Goal: Task Accomplishment & Management: Complete application form

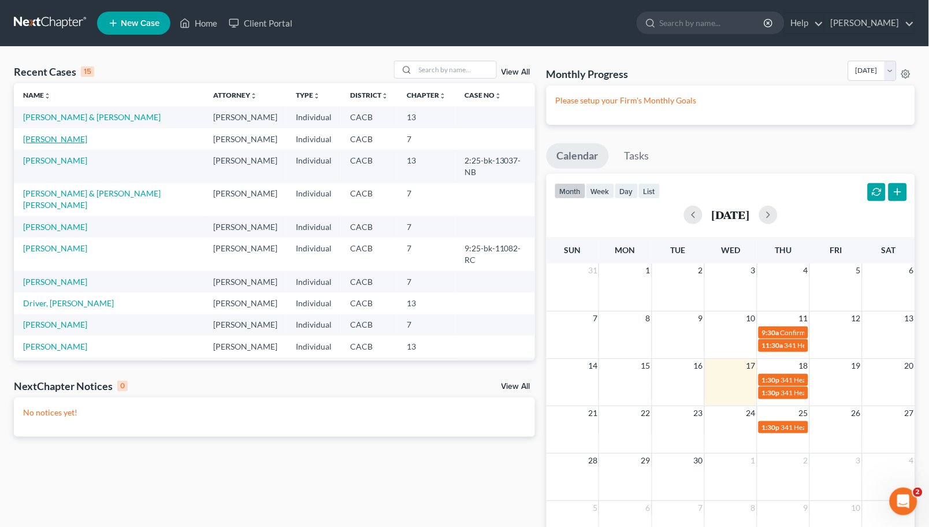
click at [51, 143] on link "[PERSON_NAME]" at bounding box center [55, 139] width 64 height 10
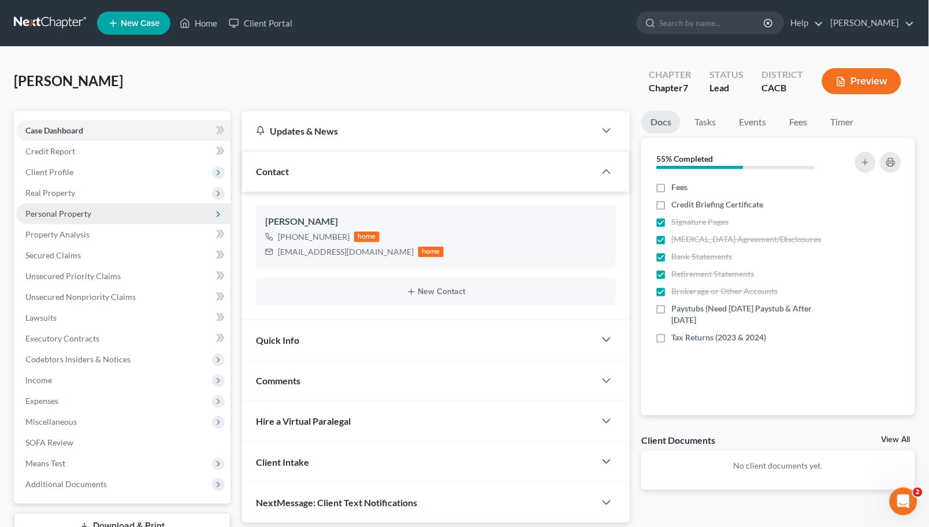
click at [61, 212] on span "Personal Property" at bounding box center [58, 213] width 66 height 10
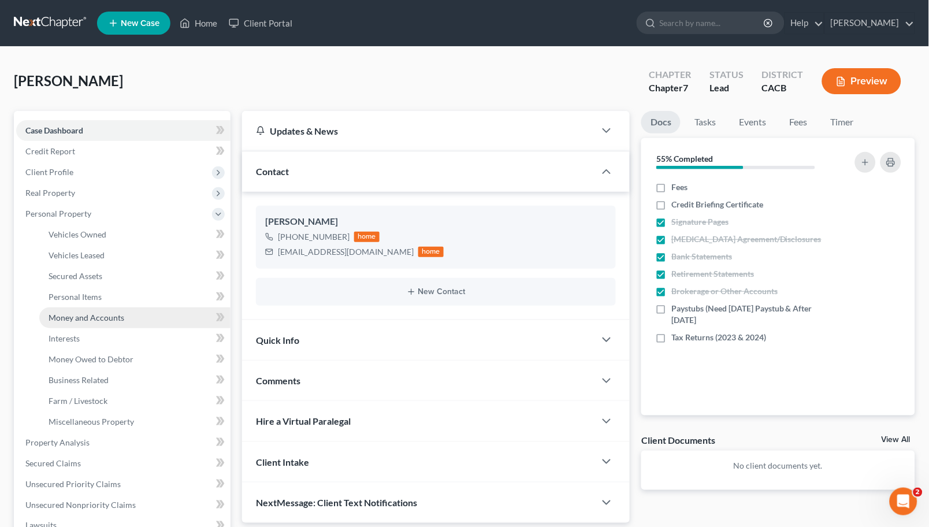
click at [91, 315] on span "Money and Accounts" at bounding box center [87, 317] width 76 height 10
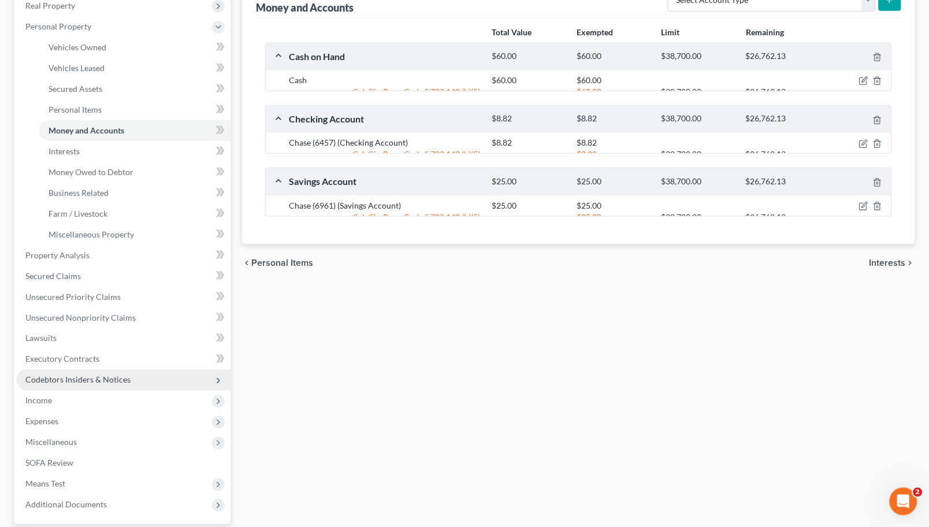
scroll to position [256, 0]
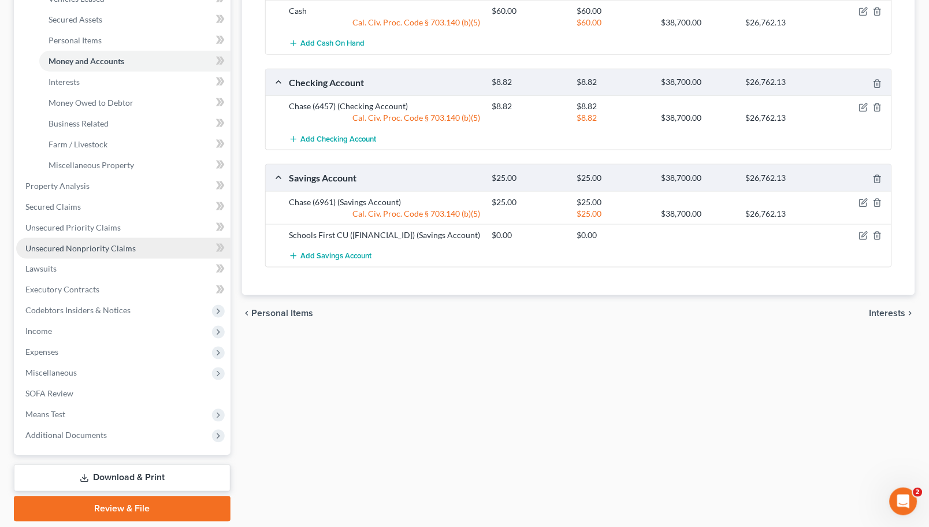
click at [96, 244] on span "Unsecured Nonpriority Claims" at bounding box center [80, 248] width 110 height 10
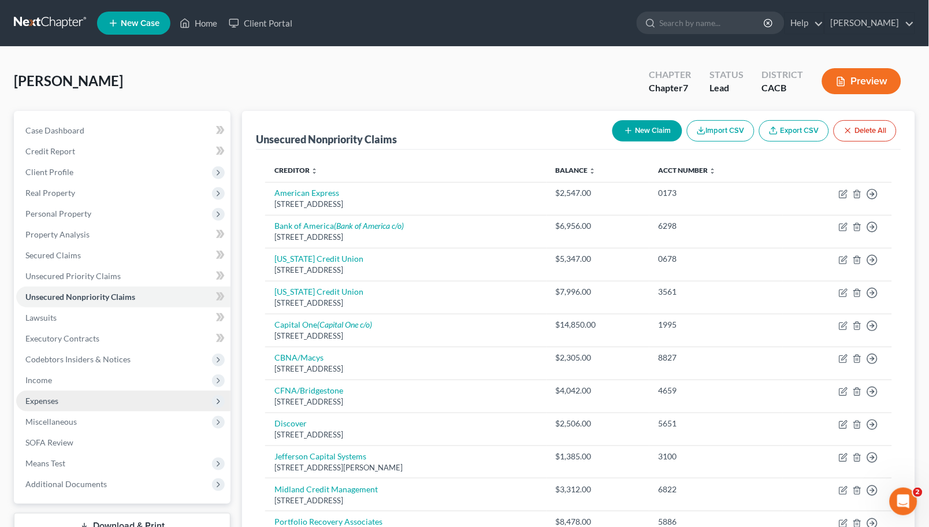
click at [61, 397] on span "Expenses" at bounding box center [123, 400] width 214 height 21
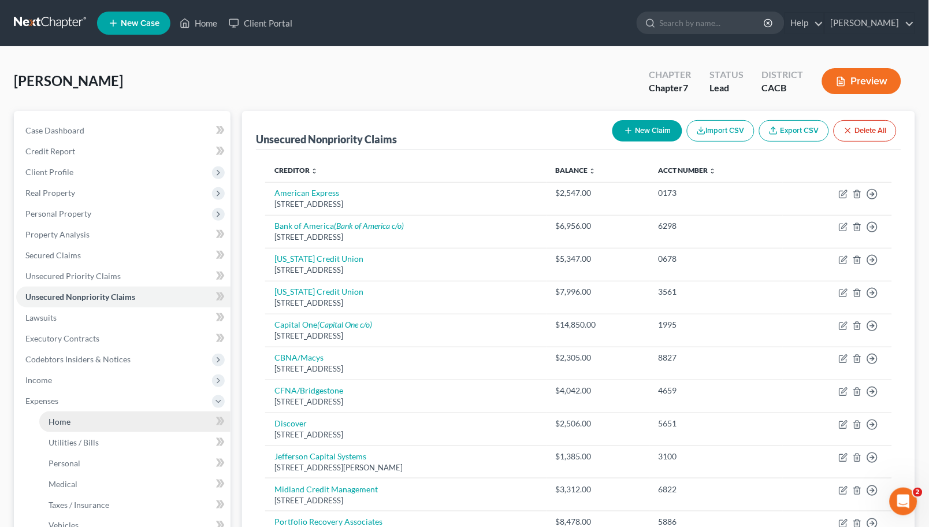
click at [76, 422] on link "Home" at bounding box center [134, 421] width 191 height 21
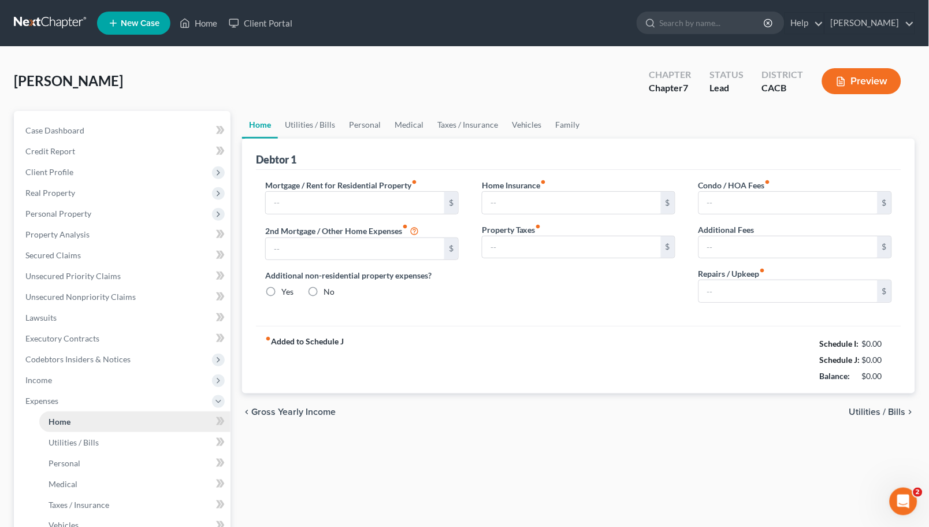
type input "1,200.00"
type input "0.00"
radio input "true"
type input "0.00"
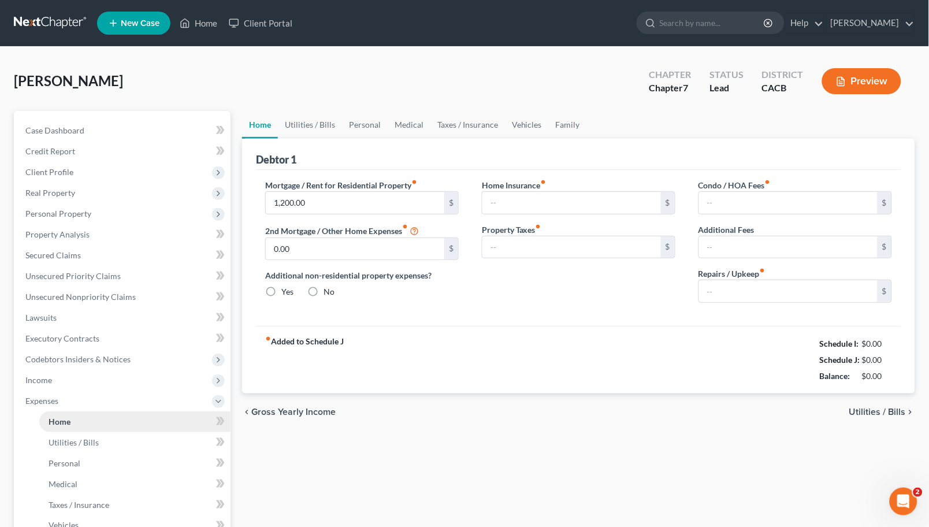
type input "0.00"
click at [453, 122] on link "Taxes / Insurance" at bounding box center [467, 125] width 74 height 28
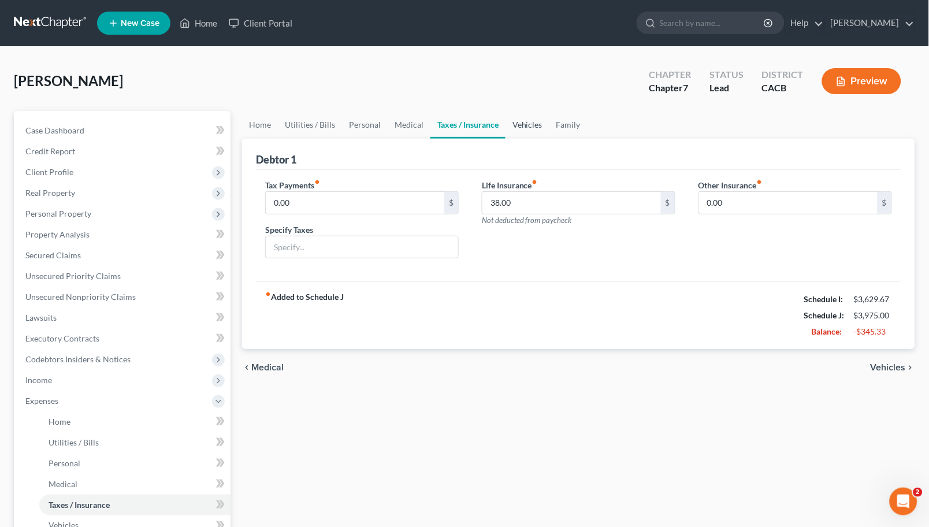
click at [522, 133] on link "Vehicles" at bounding box center [527, 125] width 44 height 28
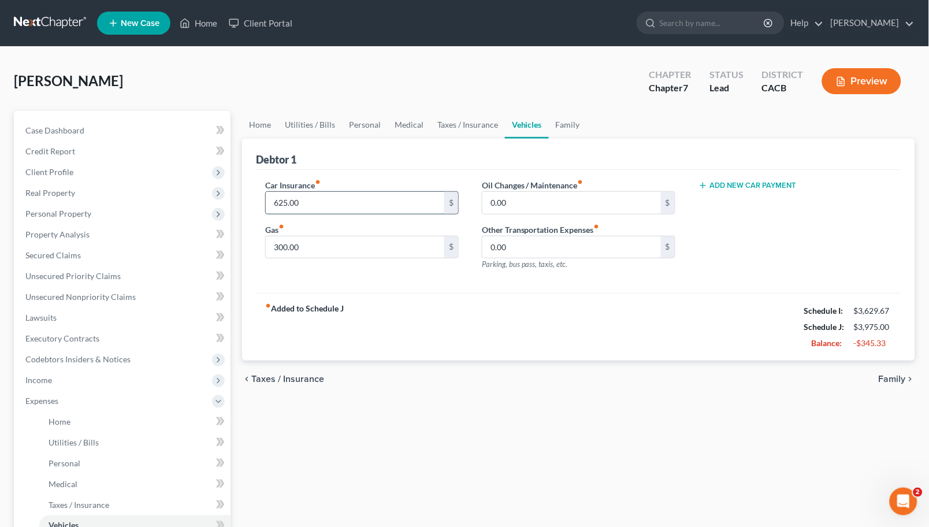
click at [345, 198] on input "625.00" at bounding box center [355, 203] width 178 height 22
click at [323, 198] on input "625.00" at bounding box center [355, 203] width 178 height 22
drag, startPoint x: 319, startPoint y: 201, endPoint x: 202, endPoint y: 189, distance: 117.8
click at [203, 195] on div "Petition Navigation Case Dashboard Payments Invoices Payments Payments Credit R…" at bounding box center [464, 413] width 912 height 605
type input "1,083"
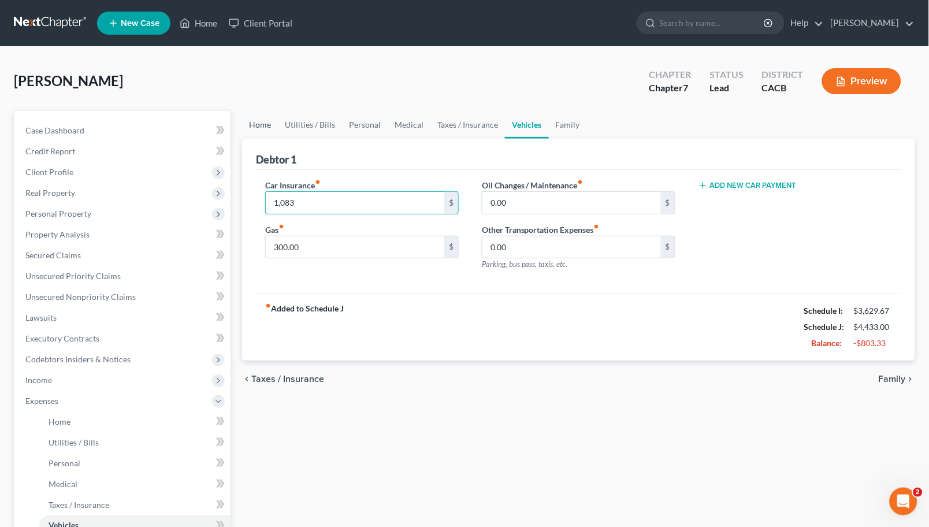
click at [264, 120] on link "Home" at bounding box center [260, 125] width 36 height 28
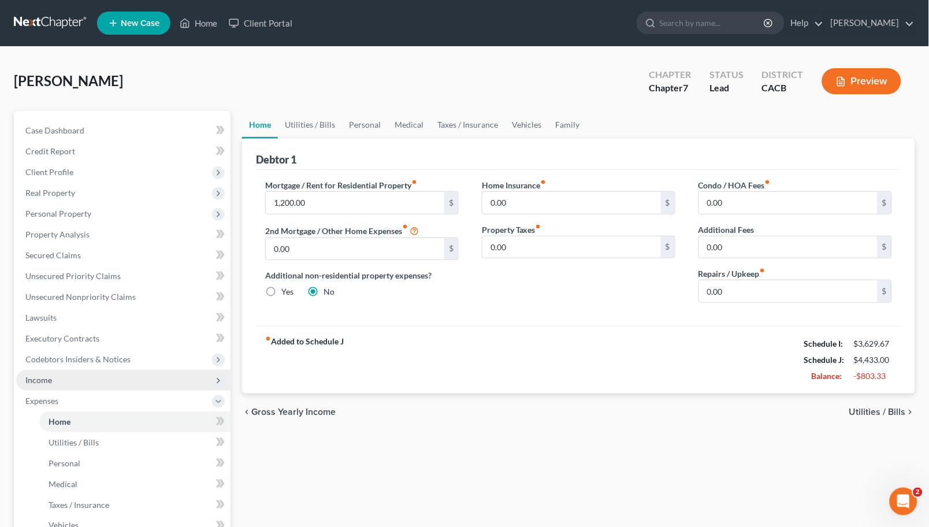
click at [70, 374] on span "Income" at bounding box center [123, 380] width 214 height 21
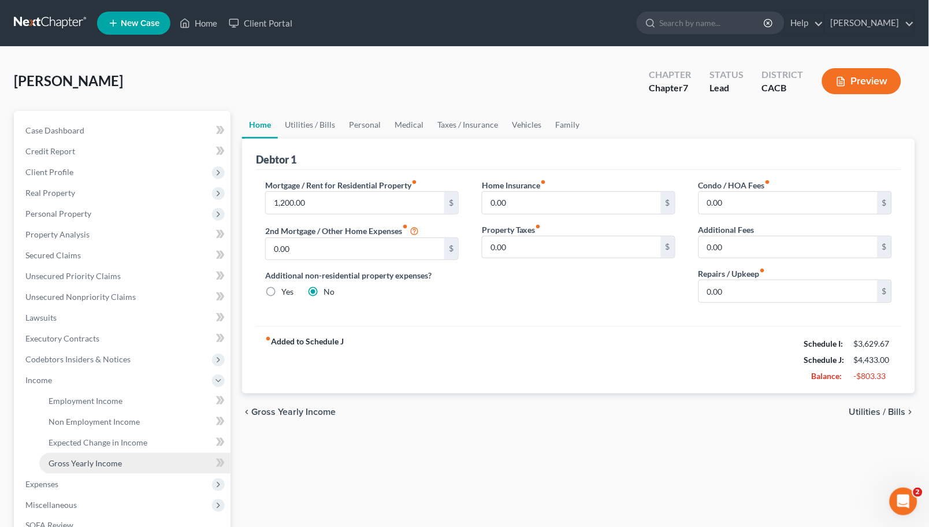
click at [106, 458] on span "Gross Yearly Income" at bounding box center [85, 463] width 73 height 10
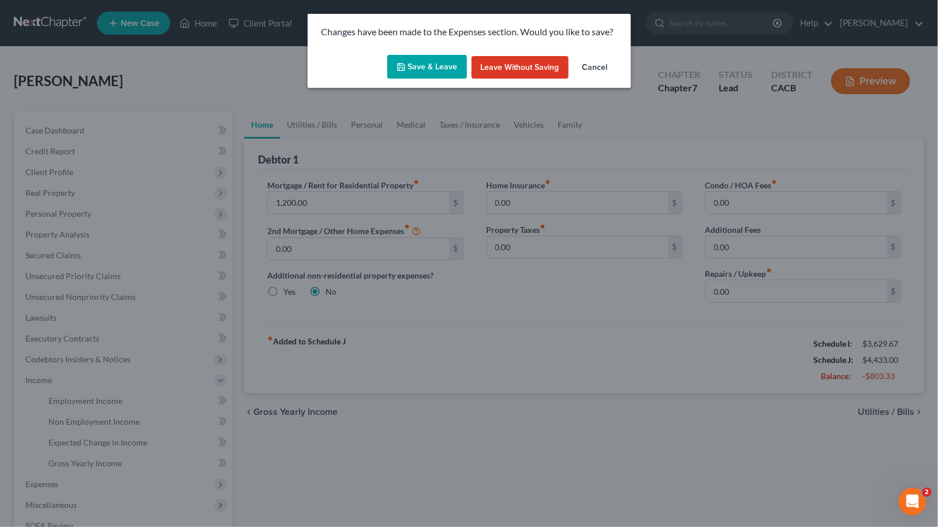
click at [416, 73] on button "Save & Leave" at bounding box center [427, 67] width 80 height 24
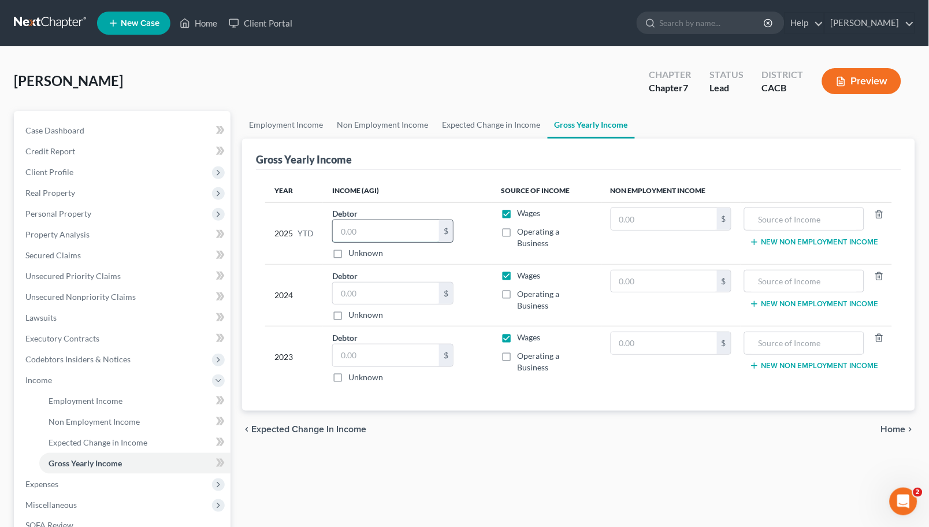
click at [405, 220] on input "text" at bounding box center [386, 231] width 106 height 22
type input "39,978"
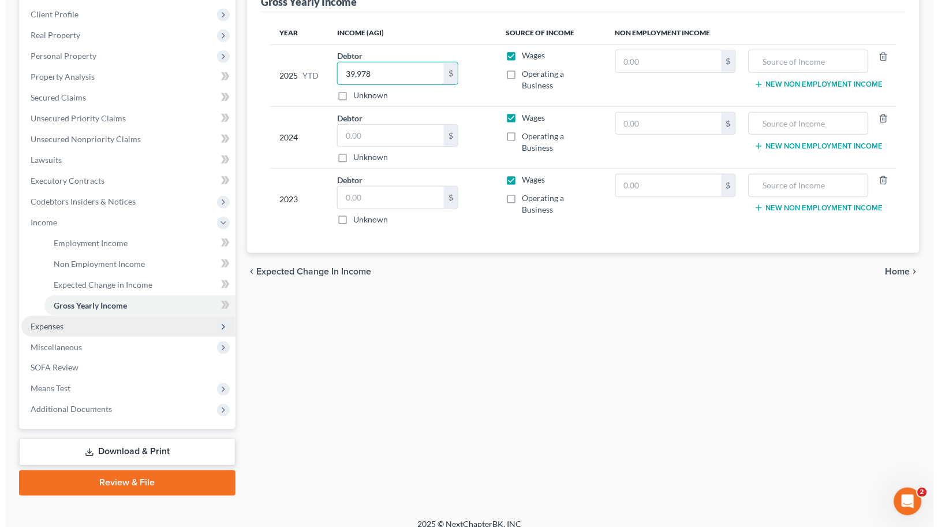
scroll to position [169, 0]
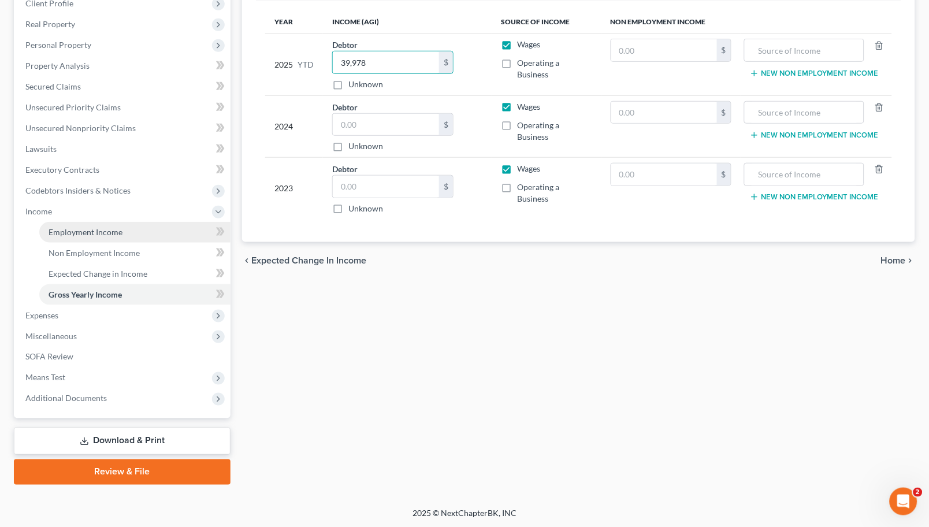
click at [68, 227] on span "Employment Income" at bounding box center [86, 232] width 74 height 10
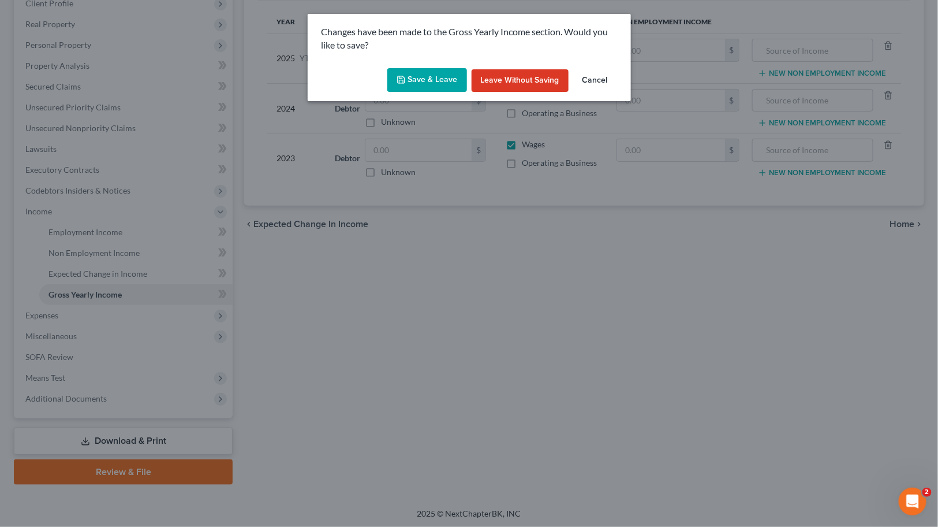
click at [414, 81] on button "Save & Leave" at bounding box center [427, 80] width 80 height 24
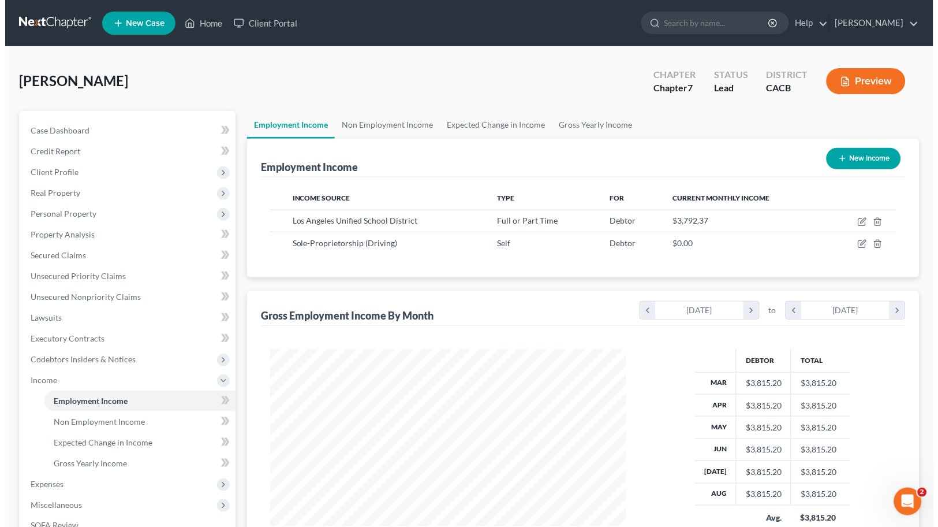
scroll to position [207, 379]
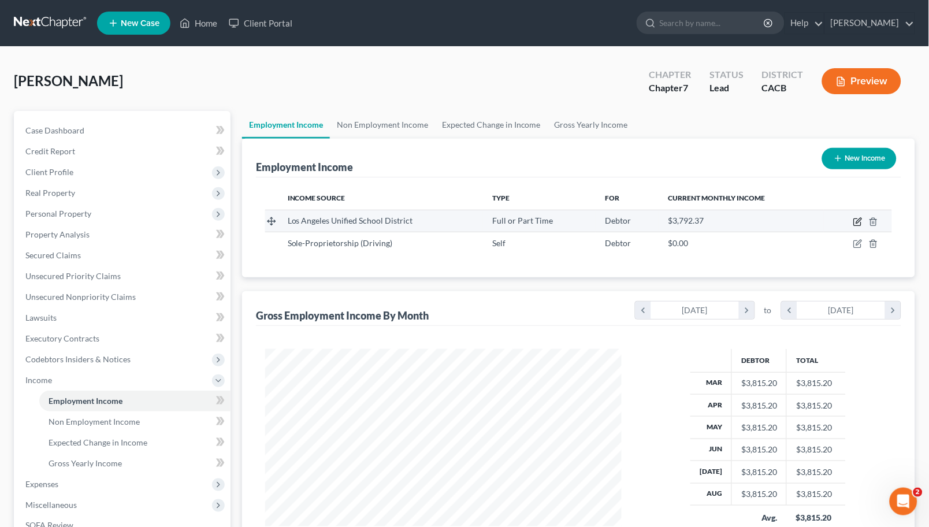
click at [861, 218] on icon "button" at bounding box center [858, 220] width 5 height 5
select select "0"
select select "4"
select select "0"
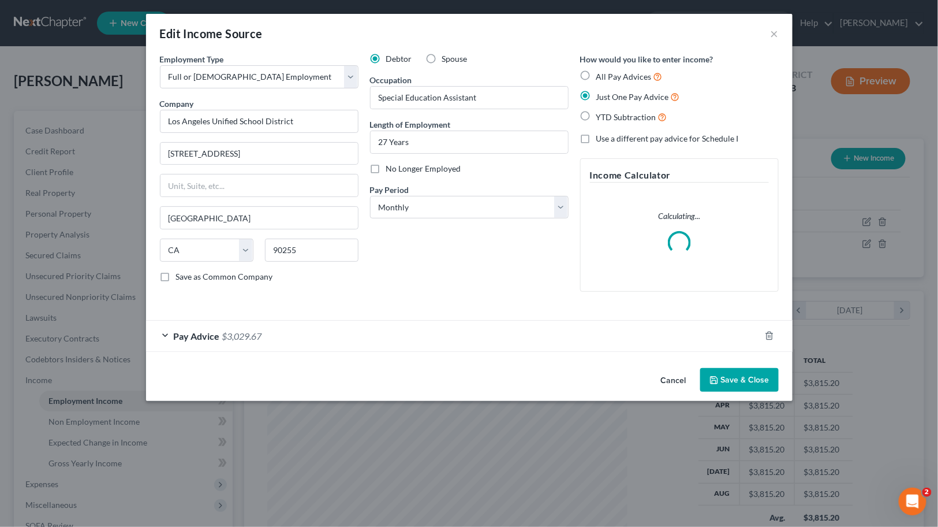
scroll to position [207, 383]
click at [234, 338] on span "$3,029.67" at bounding box center [242, 335] width 40 height 11
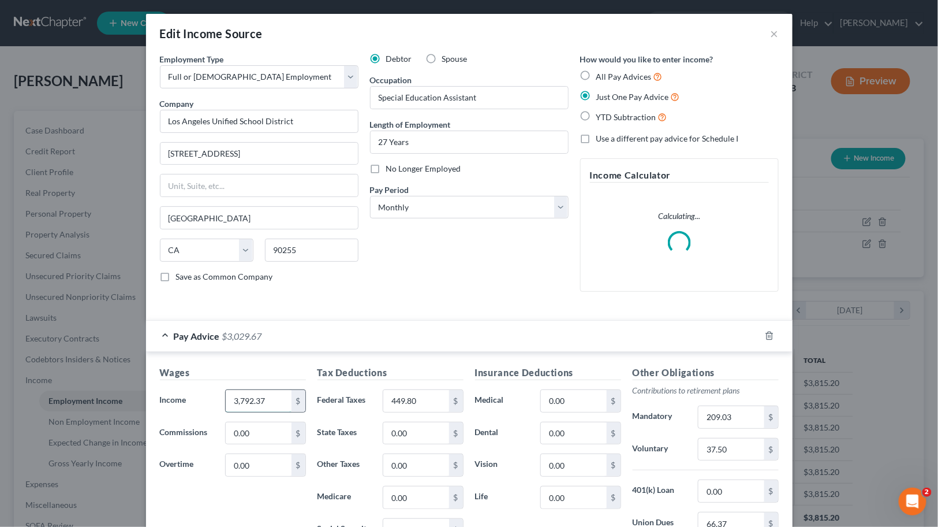
click at [260, 395] on input "3,792.37" at bounding box center [258, 401] width 65 height 22
type input "4,232.03"
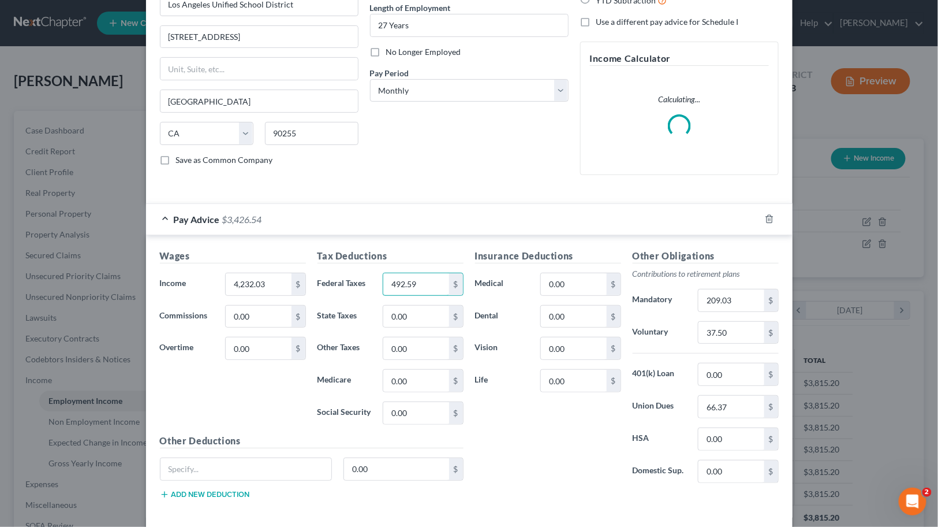
scroll to position [128, 0]
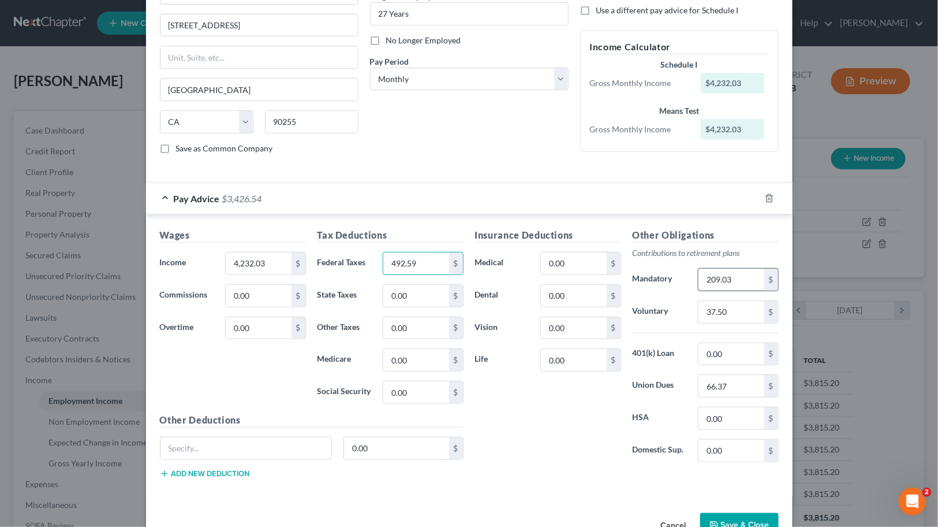
type input "492.59"
click at [743, 286] on input "209.03" at bounding box center [731, 280] width 65 height 22
type input "237.59"
type input "41.67"
click at [753, 384] on input "66.37" at bounding box center [731, 386] width 65 height 22
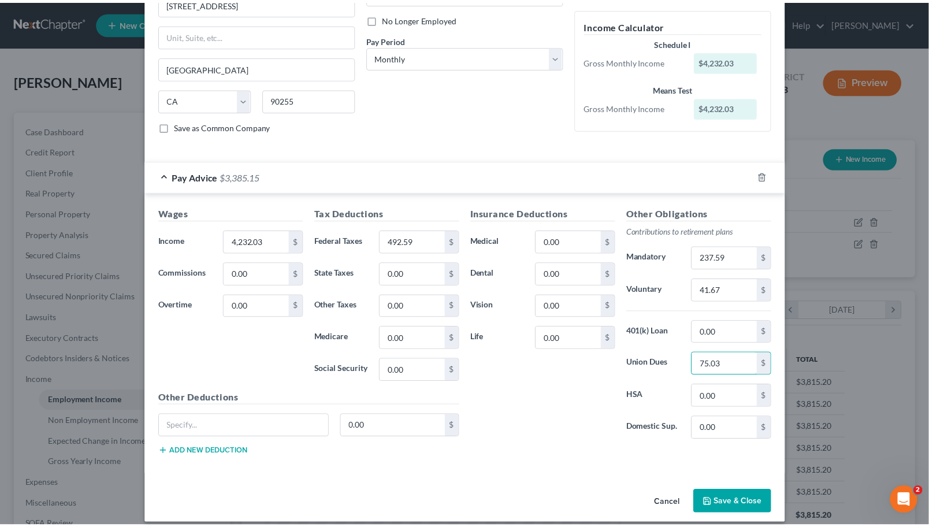
scroll to position [162, 0]
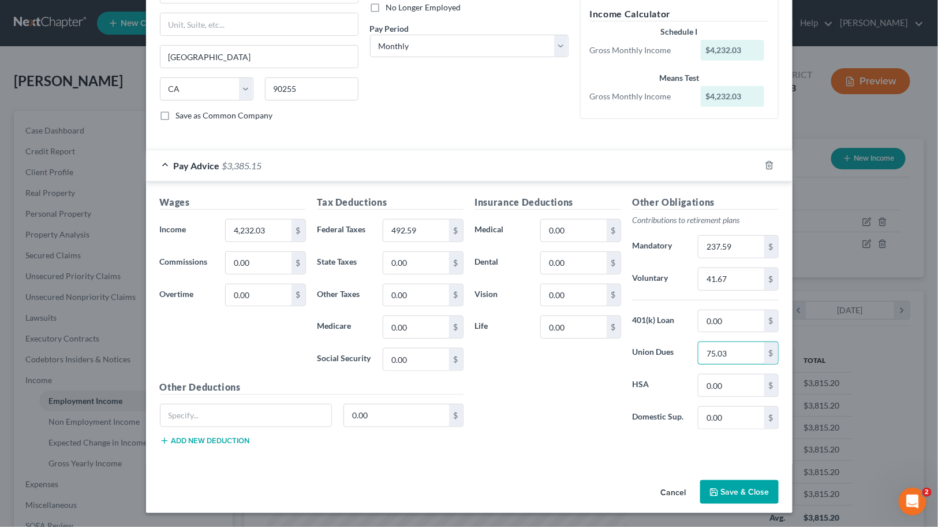
type input "75.03"
click at [747, 497] on button "Save & Close" at bounding box center [739, 492] width 79 height 24
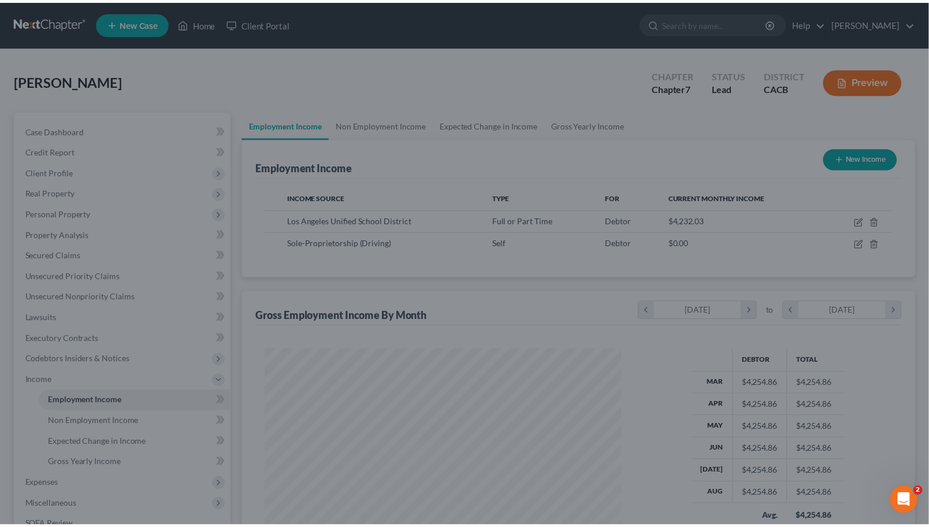
scroll to position [207, 379]
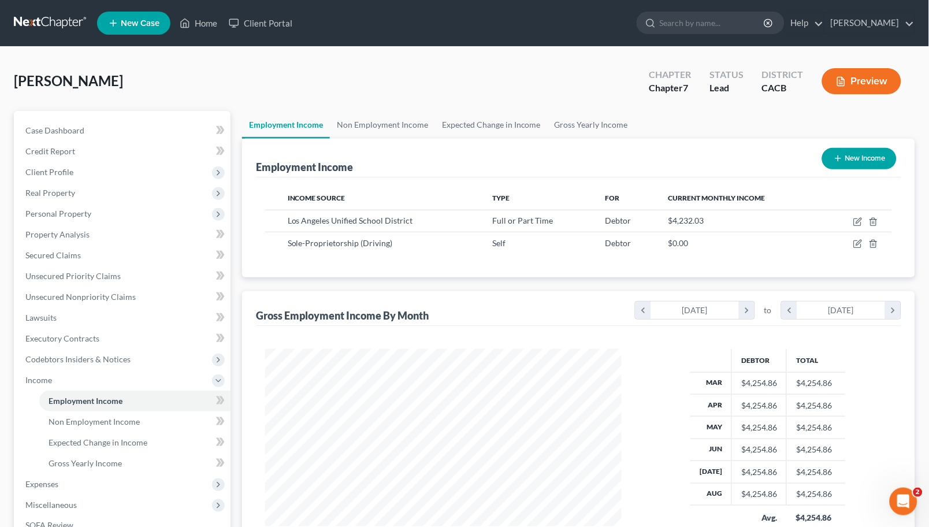
click at [881, 51] on div "[PERSON_NAME] Upgraded Chapter Chapter 7 Status Lead District CACB Preview Peti…" at bounding box center [464, 361] width 929 height 629
click at [855, 92] on button "Preview" at bounding box center [861, 81] width 79 height 26
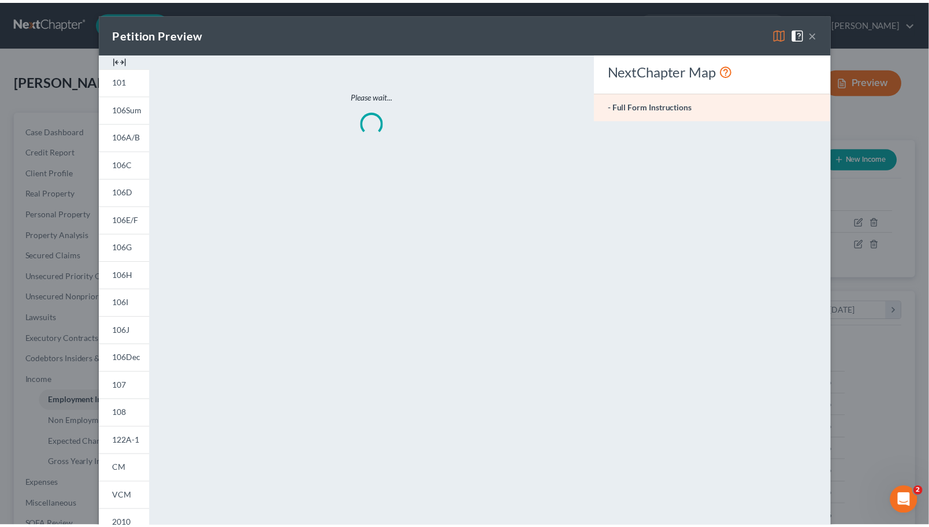
scroll to position [207, 383]
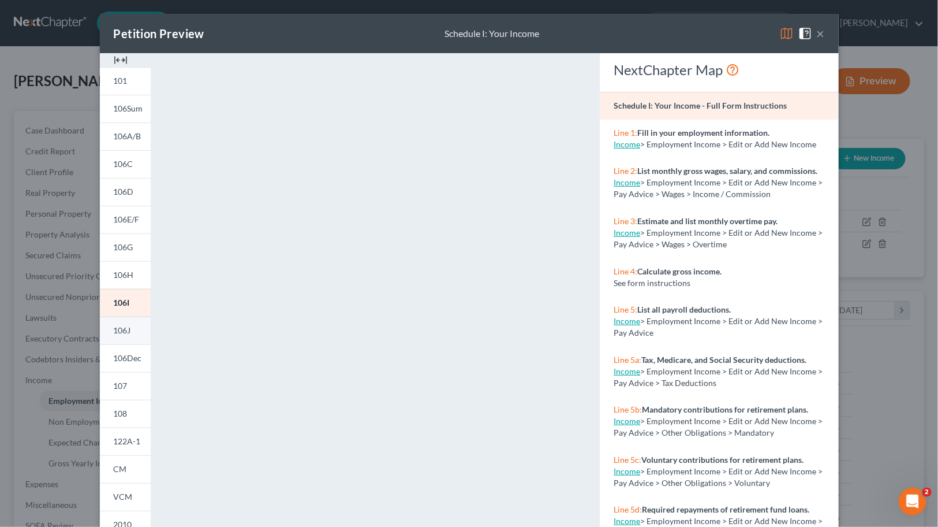
click at [116, 331] on span "106J" at bounding box center [122, 330] width 17 height 10
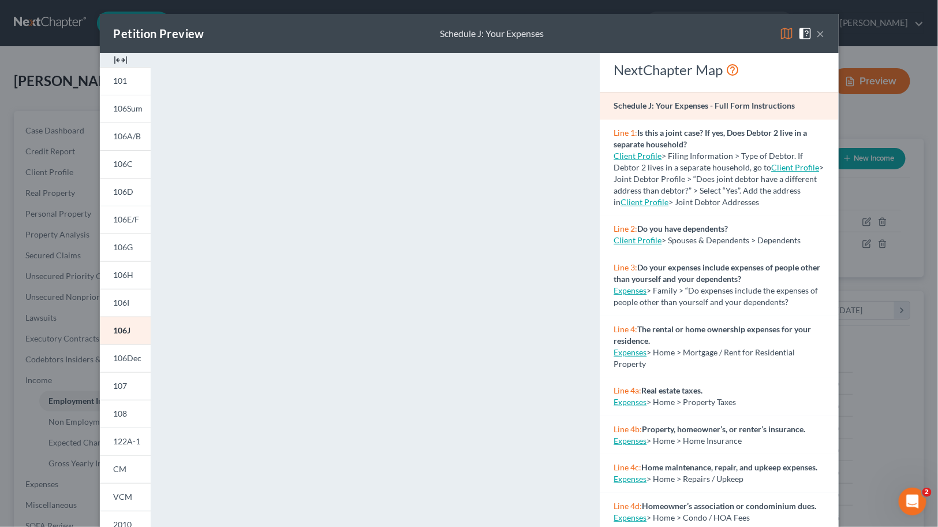
click at [844, 352] on div "Petition Preview Schedule J: Your Expenses × 101 106Sum 106A/B 106C 106D 106E/F…" at bounding box center [469, 263] width 938 height 527
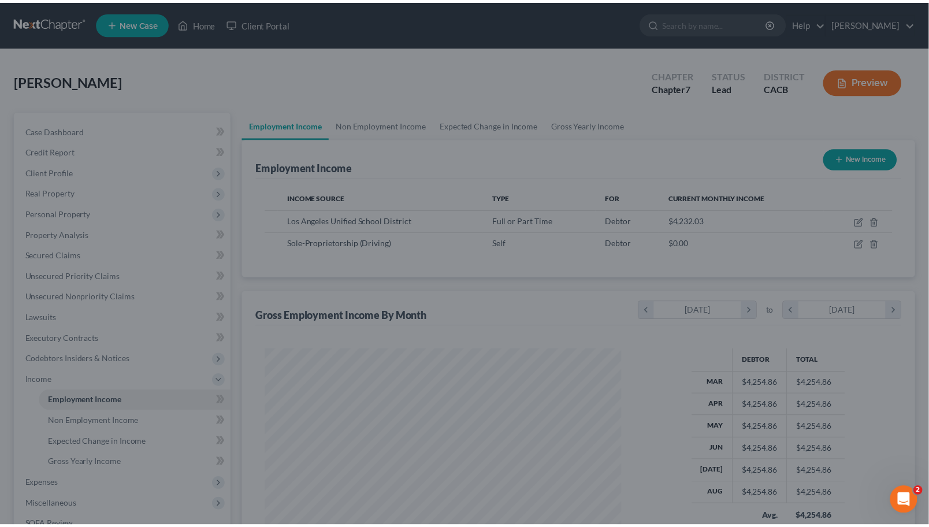
scroll to position [577227, 577054]
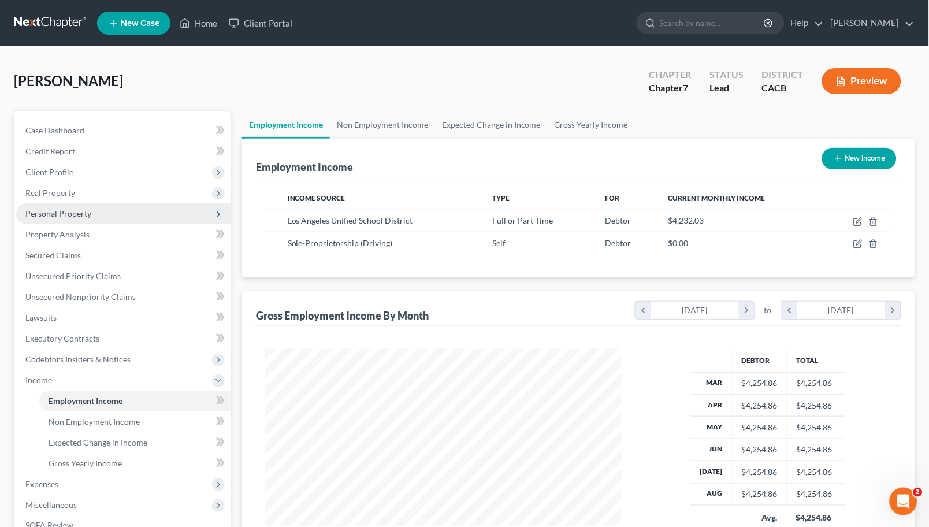
click at [62, 211] on span "Personal Property" at bounding box center [58, 213] width 66 height 10
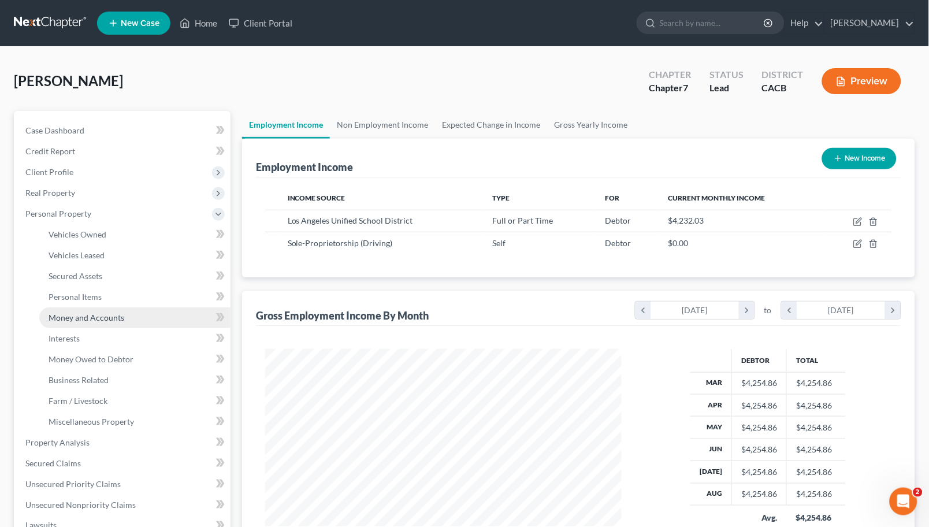
click at [115, 325] on link "Money and Accounts" at bounding box center [134, 317] width 191 height 21
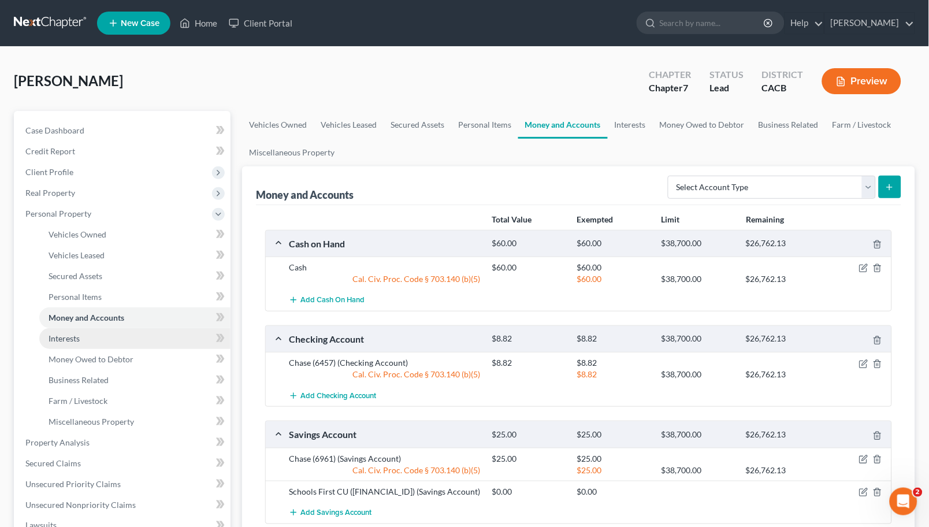
click at [61, 329] on link "Interests" at bounding box center [134, 338] width 191 height 21
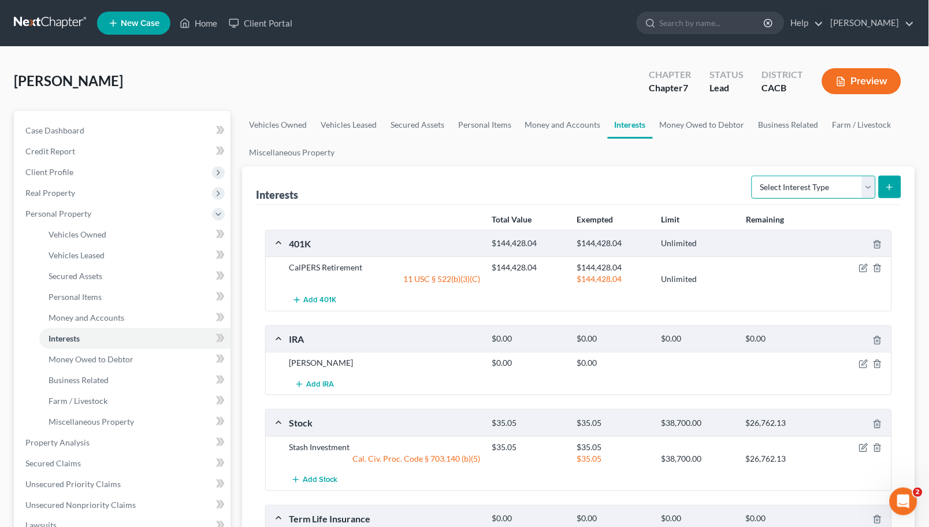
click at [799, 182] on select "Select Interest Type 401K Annuity Bond Education IRA Government Bond Government…" at bounding box center [813, 187] width 124 height 23
select select "401k"
click at [753, 176] on select "Select Interest Type 401K Annuity Bond Education IRA Government Bond Government…" at bounding box center [813, 187] width 124 height 23
click at [886, 185] on icon "submit" at bounding box center [889, 186] width 9 height 9
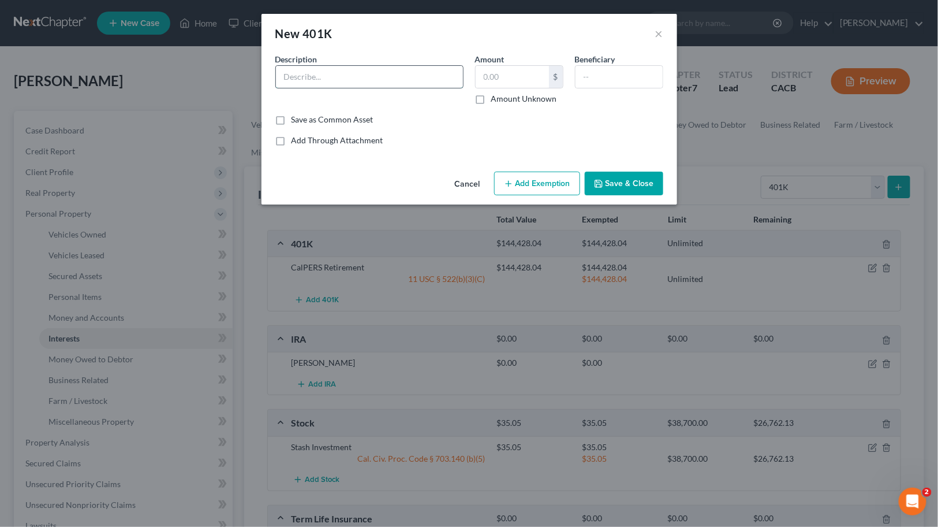
click at [387, 73] on input "text" at bounding box center [369, 77] width 187 height 22
type input "457 Plan"
type input "1,104.72"
click at [286, 77] on input "457 Plan" at bounding box center [369, 77] width 187 height 22
click at [333, 70] on input "LAUSD 457 Plan" at bounding box center [369, 77] width 187 height 22
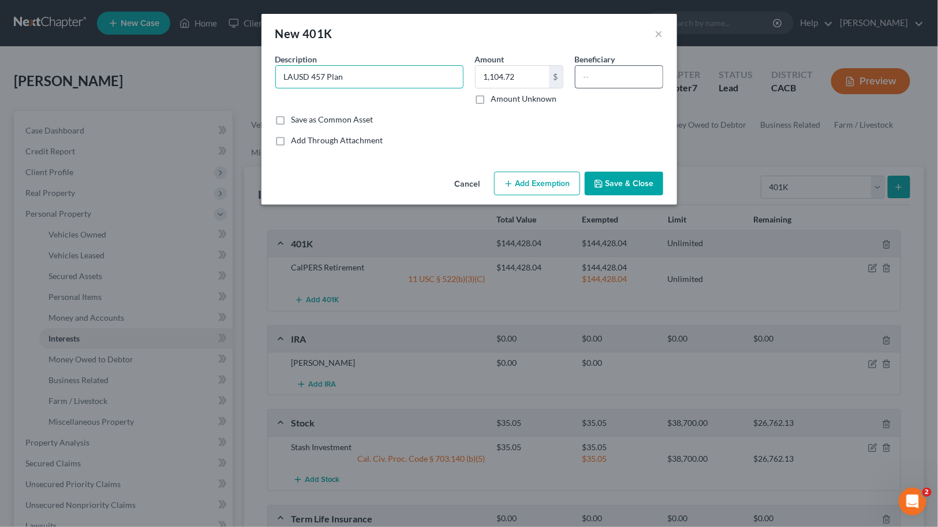
type input "LAUSD 457 Plan"
click at [584, 77] on input "text" at bounding box center [619, 77] width 87 height 22
type input "Debtor"
click at [565, 177] on button "Add Exemption" at bounding box center [537, 183] width 86 height 24
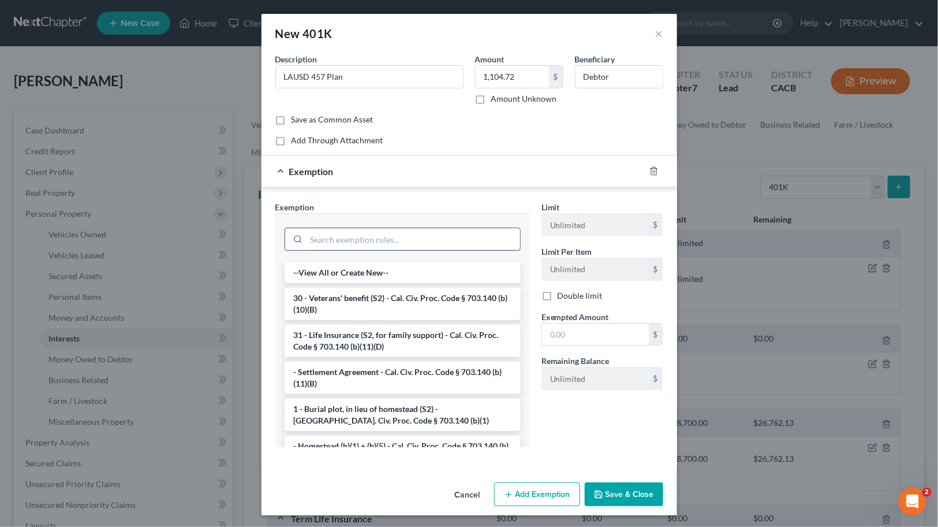
click at [431, 236] on input "search" at bounding box center [414, 239] width 214 height 22
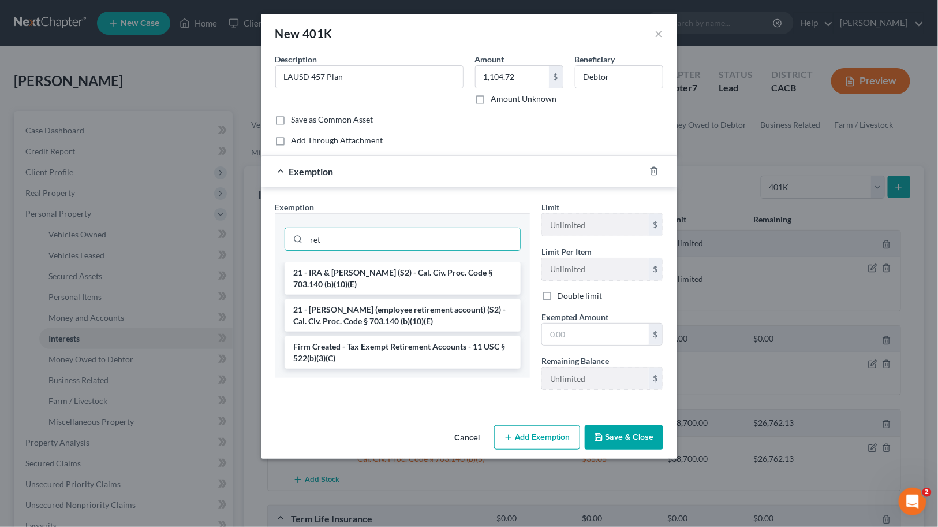
type input "ret"
click at [388, 335] on ul "21 - IRA & [PERSON_NAME] (S2) - Cal. Civ. Proc. Code § 703.140 (b)(10)(E) 21 - …" at bounding box center [403, 315] width 236 height 106
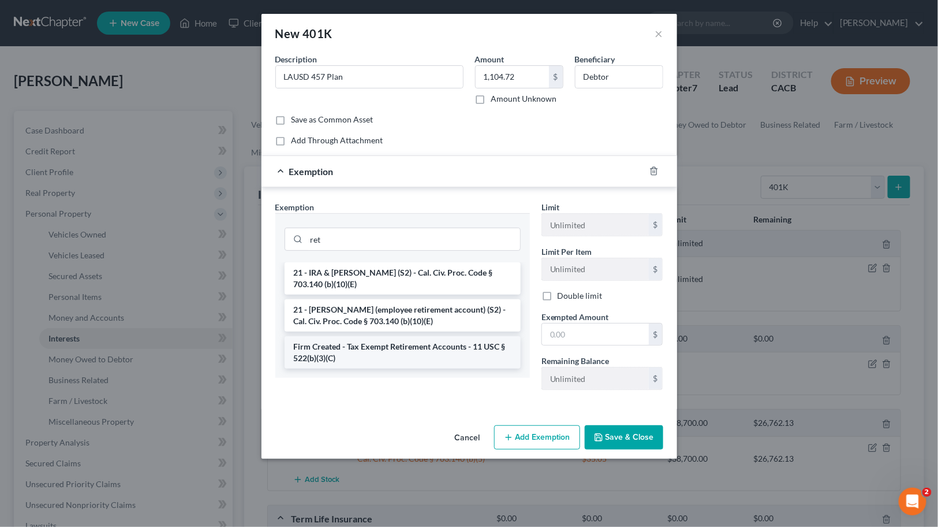
click at [400, 345] on li "Firm Created - Tax Exempt Retirement Accounts - 11 USC § 522(b)(3)(C)" at bounding box center [403, 352] width 236 height 32
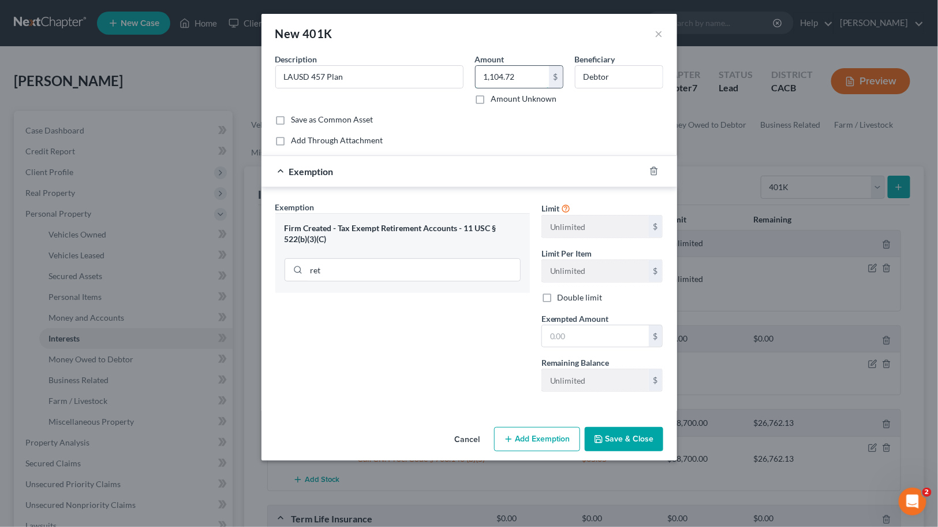
click at [524, 81] on input "1,104.72" at bounding box center [512, 77] width 73 height 22
drag, startPoint x: 596, startPoint y: 346, endPoint x: 464, endPoint y: 343, distance: 131.7
click at [595, 345] on input "text" at bounding box center [595, 336] width 107 height 22
paste input "1,104.72"
type input "1,104.72"
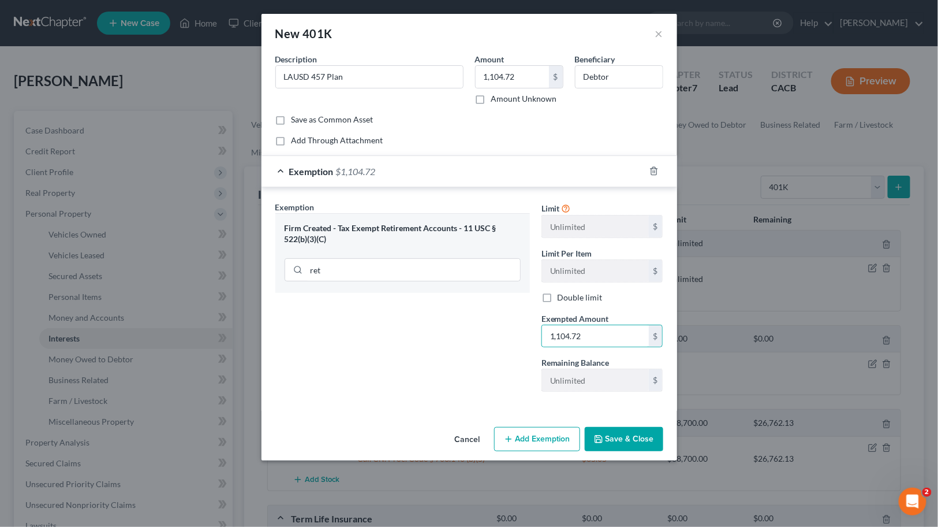
drag, startPoint x: 464, startPoint y: 343, endPoint x: 555, endPoint y: 398, distance: 106.8
click at [465, 344] on div "Exemption Set must be selected for CA. Exemption * Firm Created - Tax Exempt Re…" at bounding box center [403, 301] width 266 height 200
click at [637, 438] on button "Save & Close" at bounding box center [624, 439] width 79 height 24
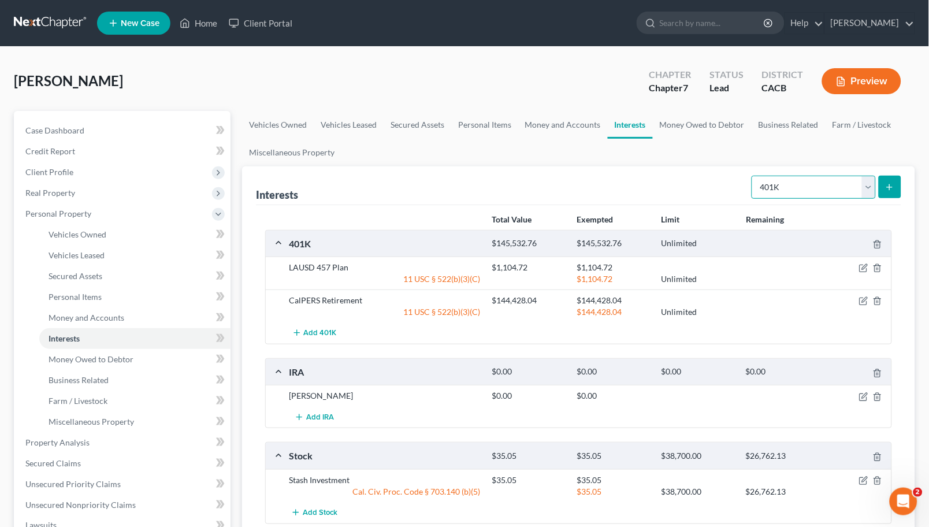
click at [824, 196] on select "Select Interest Type 401K Annuity Bond Education IRA Government Bond Government…" at bounding box center [813, 187] width 124 height 23
click at [825, 193] on select "Select Interest Type 401K Annuity Bond Education IRA Government Bond Government…" at bounding box center [813, 187] width 124 height 23
select select "stock"
click at [753, 176] on select "Select Interest Type 401K Annuity Bond Education IRA Government Bond Government…" at bounding box center [813, 187] width 124 height 23
click at [886, 193] on button "submit" at bounding box center [889, 187] width 23 height 23
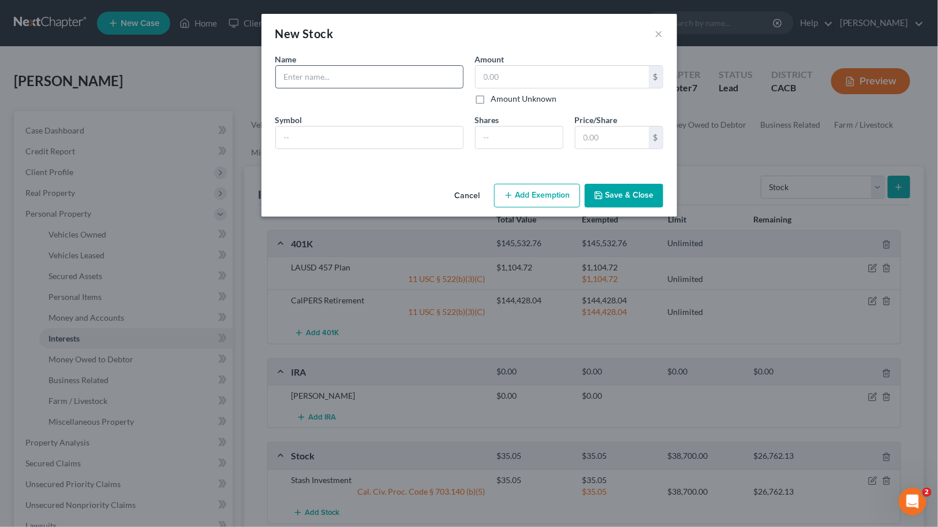
click at [416, 83] on input "text" at bounding box center [369, 77] width 187 height 22
type input "Robinhood"
type input "0"
drag, startPoint x: 540, startPoint y: 195, endPoint x: 614, endPoint y: 189, distance: 74.2
click at [614, 189] on div "Cancel Add Exemption Save & Close" at bounding box center [470, 198] width 416 height 38
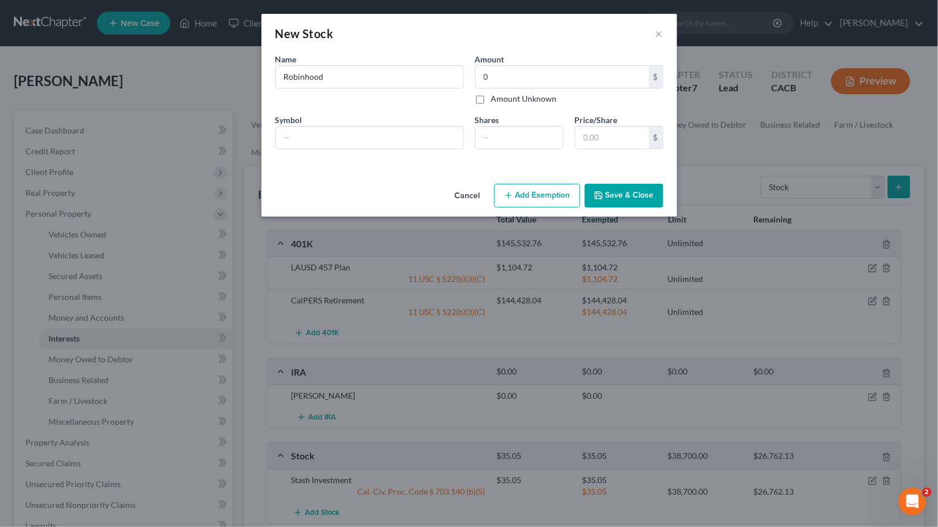
click at [614, 189] on button "Save & Close" at bounding box center [624, 196] width 79 height 24
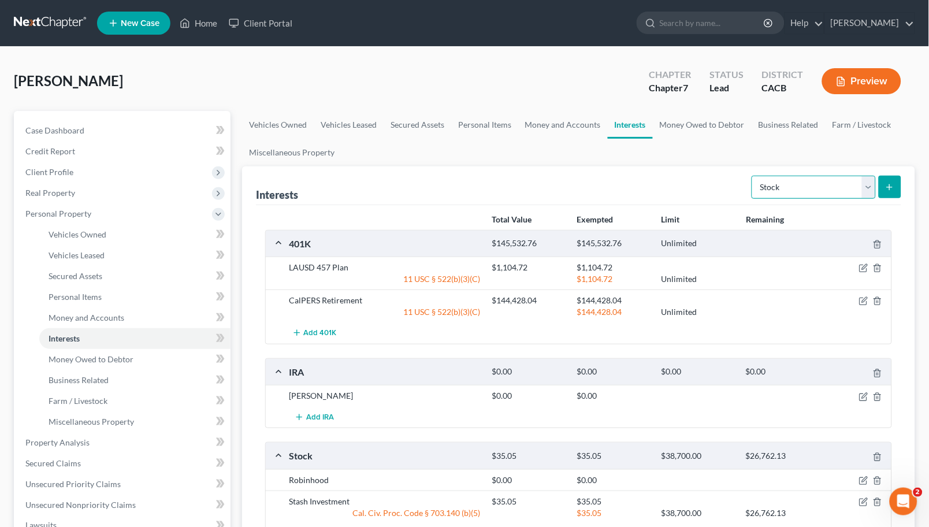
click at [778, 191] on select "Select Interest Type 401K Annuity Bond Education IRA Government Bond Government…" at bounding box center [813, 187] width 124 height 23
click at [901, 191] on button "submit" at bounding box center [889, 187] width 23 height 23
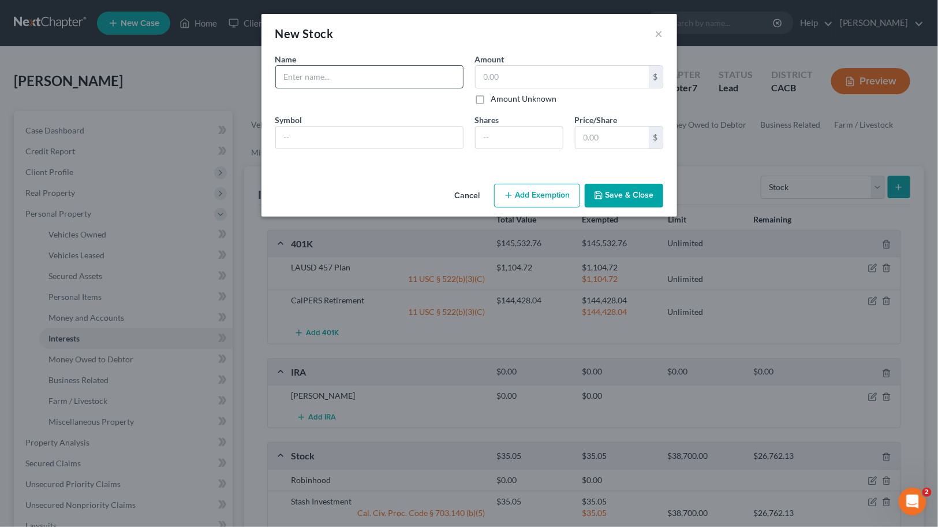
click at [331, 77] on input "text" at bounding box center [369, 77] width 187 height 22
type input "Sofi"
type input "0.16"
click at [527, 189] on button "Add Exemption" at bounding box center [537, 196] width 86 height 24
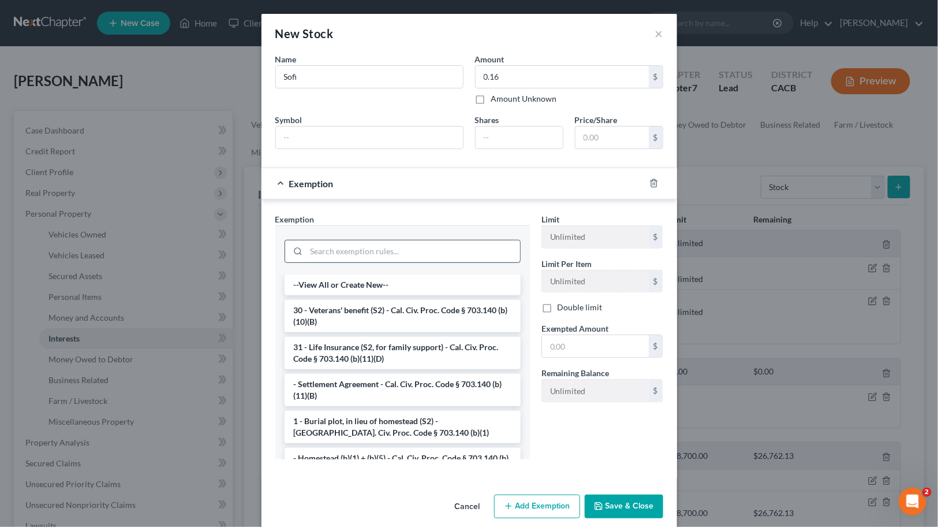
drag, startPoint x: 459, startPoint y: 249, endPoint x: 452, endPoint y: 253, distance: 8.3
click at [457, 251] on input "search" at bounding box center [414, 251] width 214 height 22
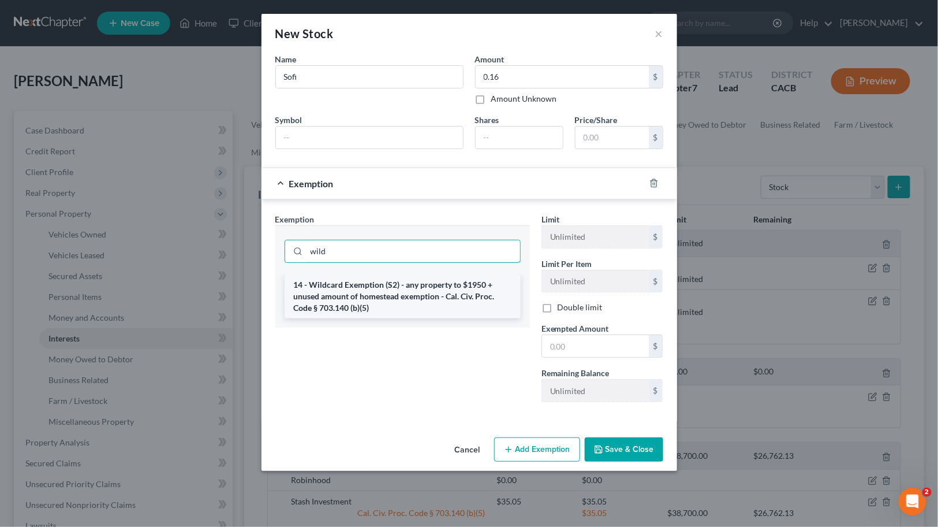
type input "wild"
click at [428, 289] on li "14 - Wildcard Exemption (S2) - any property to $1950 + unused amount of homeste…" at bounding box center [403, 296] width 236 height 44
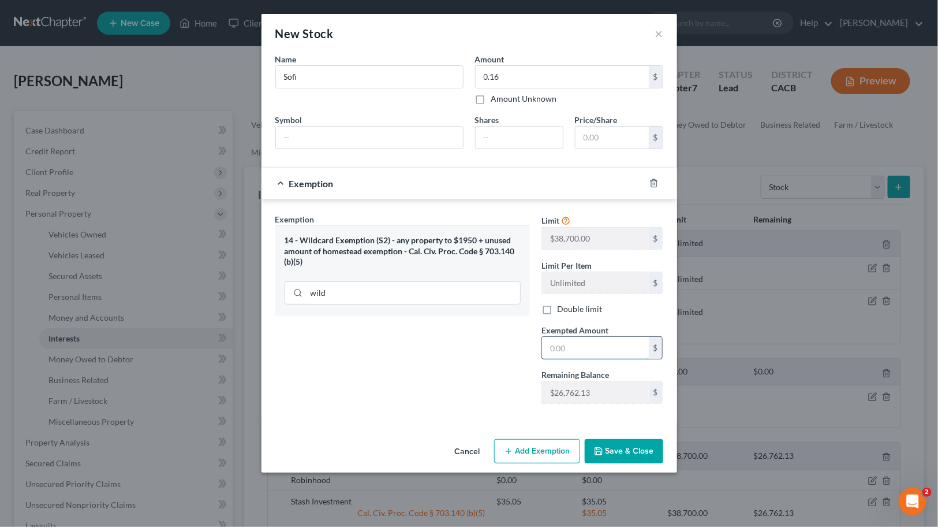
click at [579, 347] on input "text" at bounding box center [595, 348] width 107 height 22
type input "0.16"
click at [459, 334] on div "Exemption Set must be selected for CA. Exemption * 14 - Wildcard Exemption (S2)…" at bounding box center [403, 313] width 266 height 200
click at [654, 454] on button "Save & Close" at bounding box center [624, 451] width 79 height 24
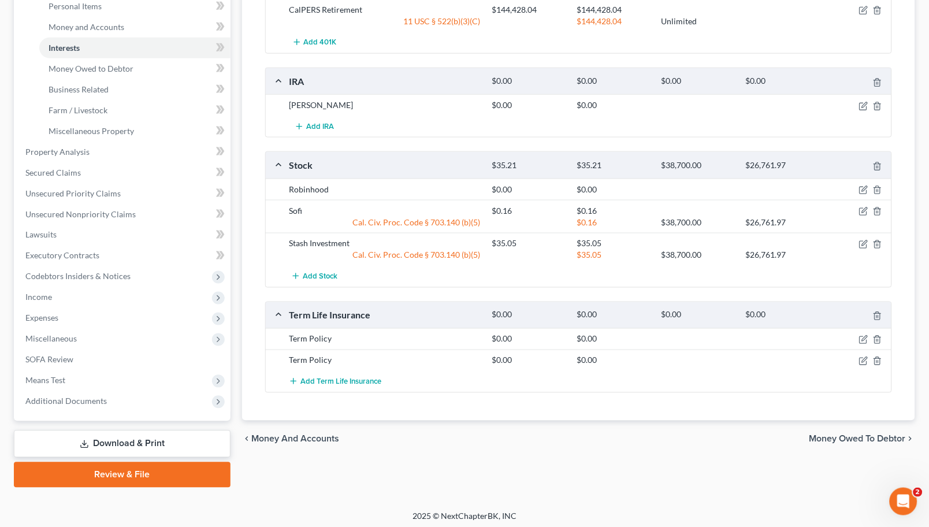
scroll to position [293, 0]
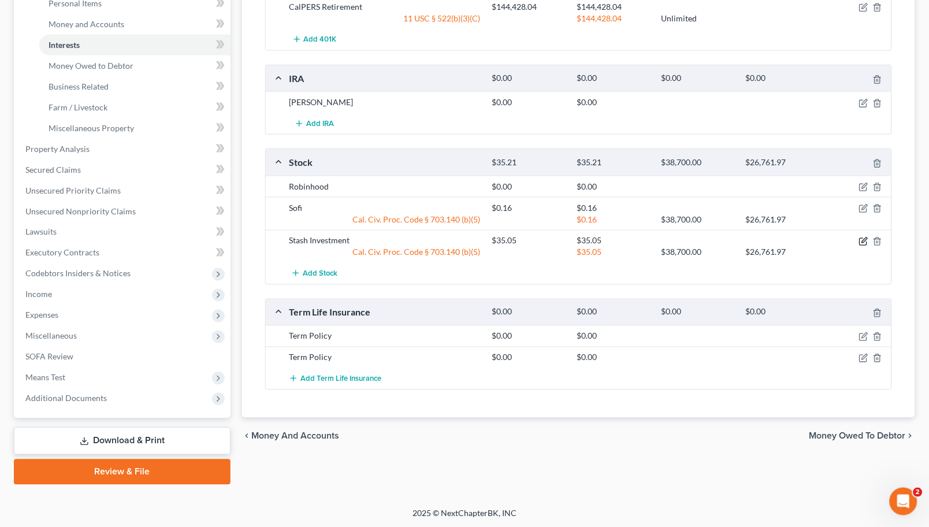
click at [864, 244] on icon "button" at bounding box center [862, 241] width 7 height 7
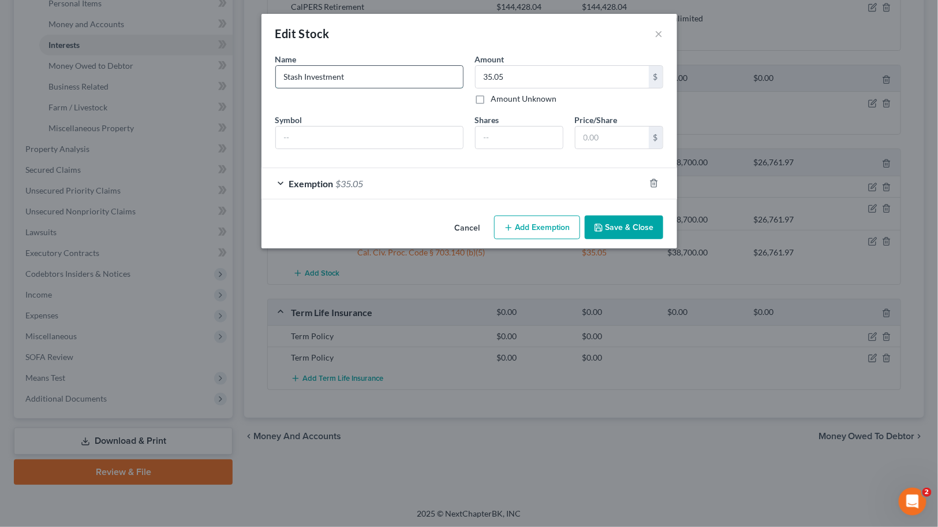
click at [330, 80] on input "Stash Investment" at bounding box center [369, 77] width 187 height 22
click at [328, 79] on input "Stash Investment" at bounding box center [369, 77] width 187 height 22
type input "Stash"
click at [613, 217] on button "Save & Close" at bounding box center [624, 227] width 79 height 24
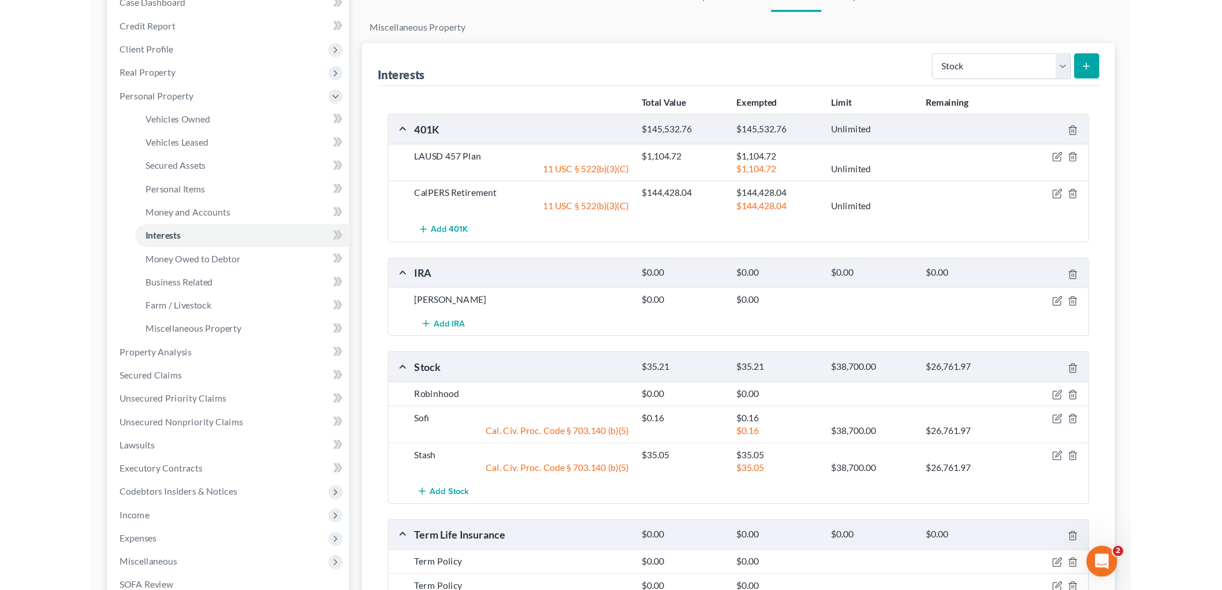
scroll to position [0, 0]
